Goal: Navigation & Orientation: Find specific page/section

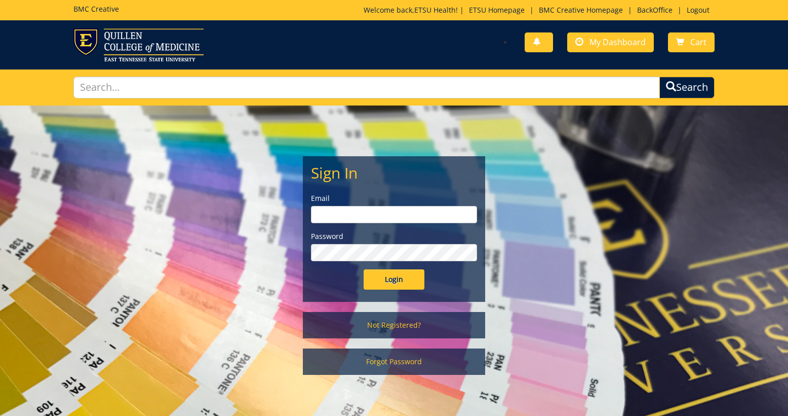
type input "[EMAIL_ADDRESS][DOMAIN_NAME]"
click at [371, 281] on input "Login" at bounding box center [394, 279] width 61 height 20
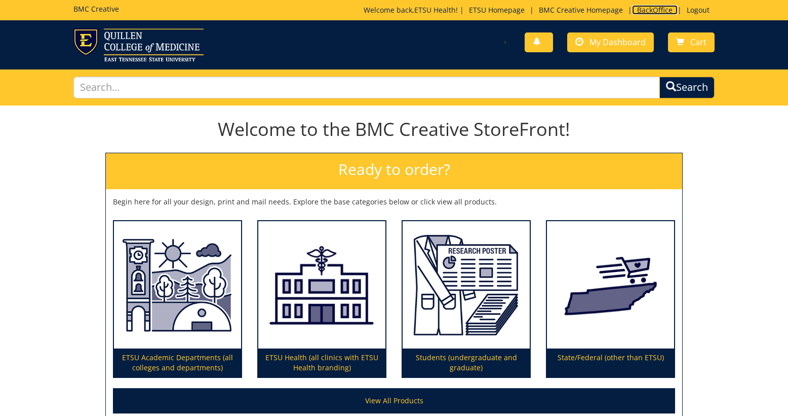
click at [656, 10] on link "BackOffice" at bounding box center [655, 10] width 46 height 10
